Goal: Navigation & Orientation: Find specific page/section

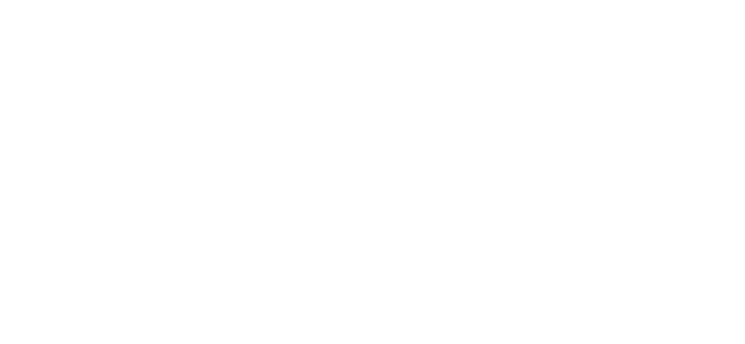
scroll to position [294, 0]
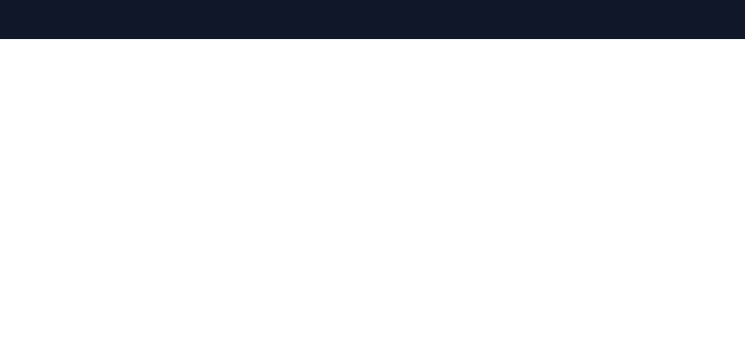
scroll to position [219, 0]
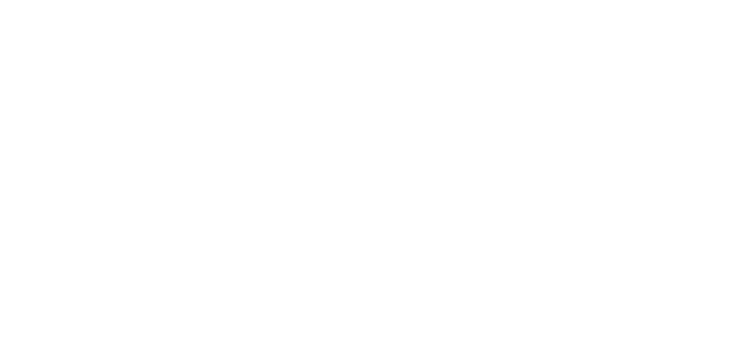
scroll to position [490, 0]
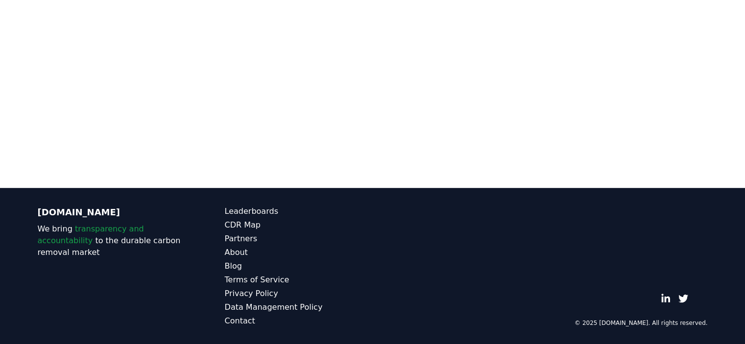
scroll to position [409, 0]
